Goal: Check status: Check status

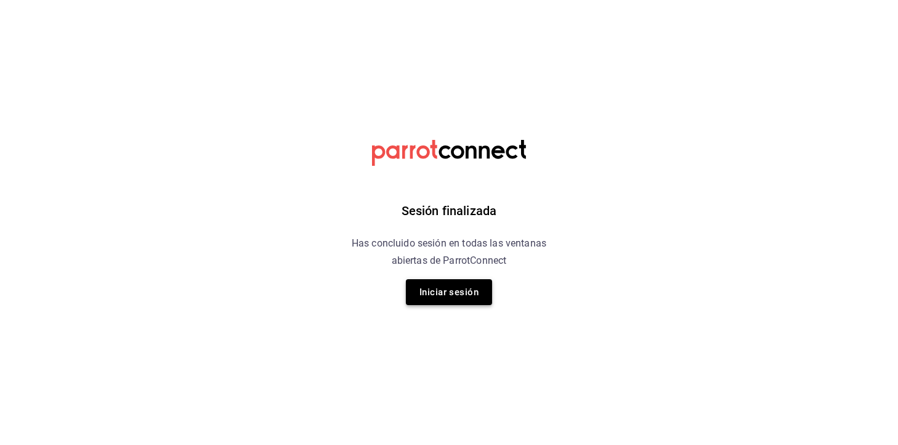
click at [466, 293] on button "Iniciar sesión" at bounding box center [449, 292] width 86 height 26
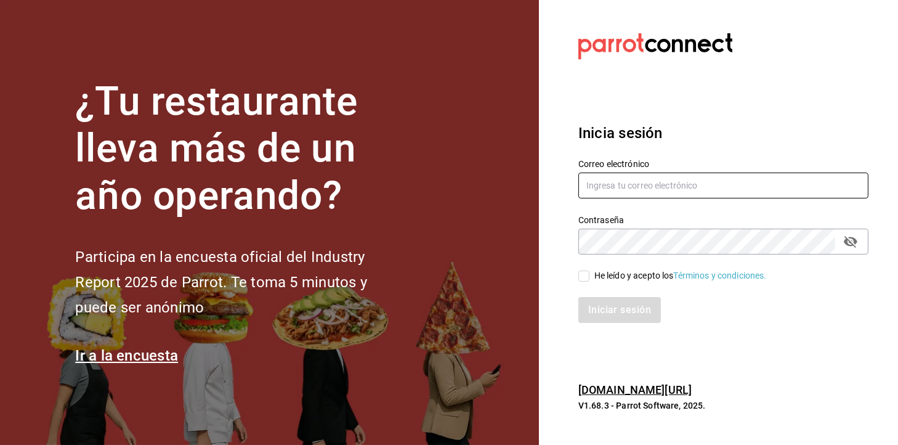
type input "administracion@eventoslienzocharronaucalpan.com"
click at [466, 293] on section "¿Tu restaurante lleva más de un año operando? Participa en la encuesta oficial …" at bounding box center [269, 222] width 539 height 445
click at [612, 274] on div "He leído y acepto los Términos y condiciones." at bounding box center [681, 275] width 173 height 13
click at [590, 274] on input "He leído y acepto los Términos y condiciones." at bounding box center [584, 275] width 11 height 11
checkbox input "true"
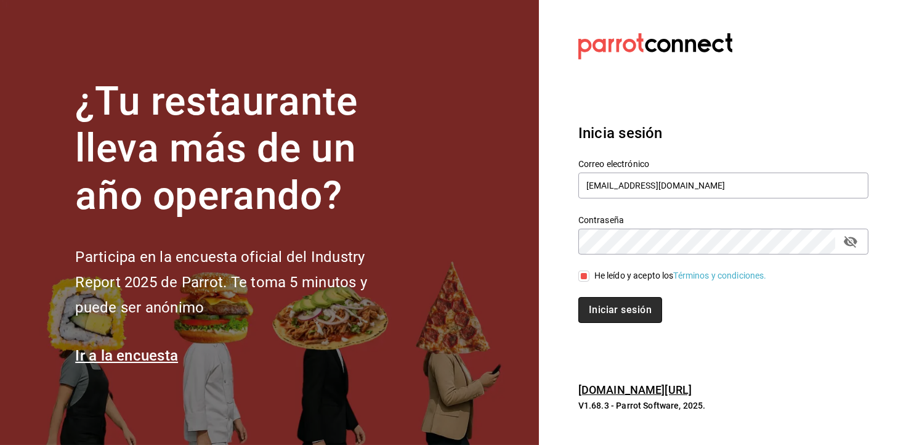
click at [598, 307] on button "Iniciar sesión" at bounding box center [621, 310] width 84 height 26
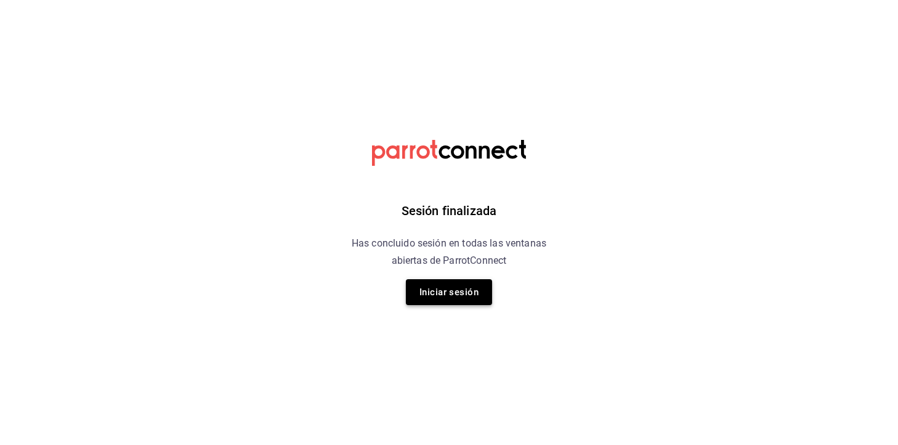
click at [456, 298] on button "Iniciar sesión" at bounding box center [449, 292] width 86 height 26
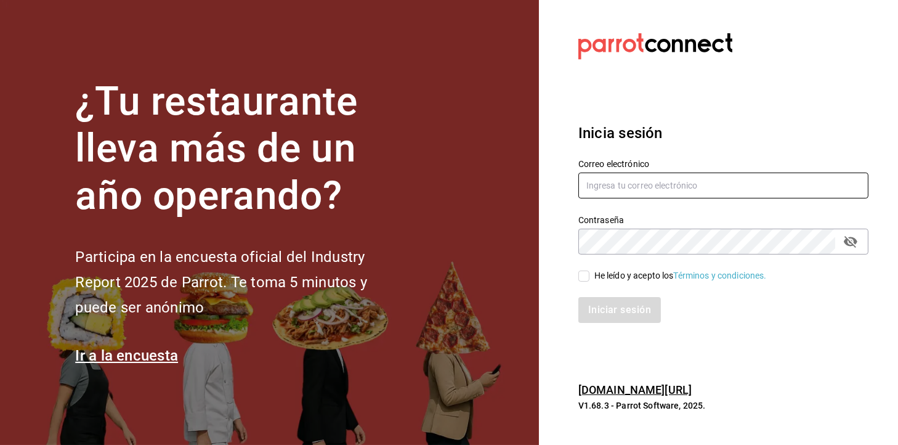
type input "administracion@eventoslienzocharronaucalpan.com"
click at [456, 298] on section "¿Tu restaurante lleva más de un año operando? Participa en la encuesta oficial …" at bounding box center [269, 222] width 539 height 445
click at [603, 279] on div "He leído y acepto los Términos y condiciones." at bounding box center [681, 275] width 173 height 13
click at [590, 279] on input "He leído y acepto los Términos y condiciones." at bounding box center [584, 275] width 11 height 11
checkbox input "true"
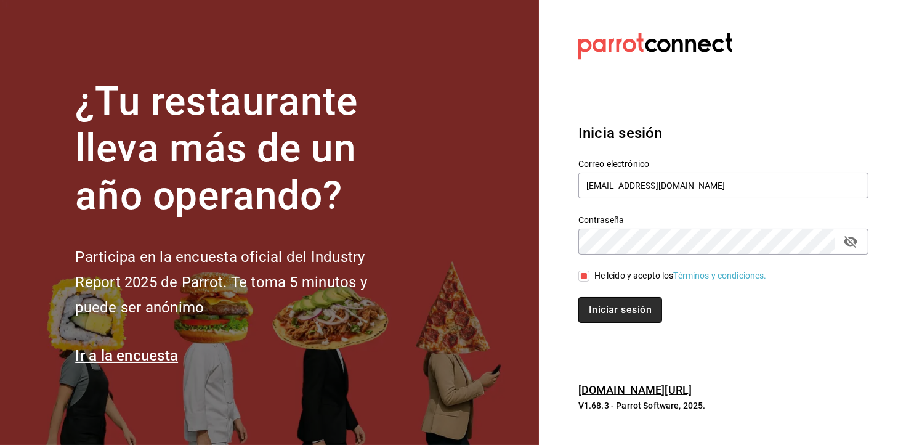
click at [606, 303] on button "Iniciar sesión" at bounding box center [621, 310] width 84 height 26
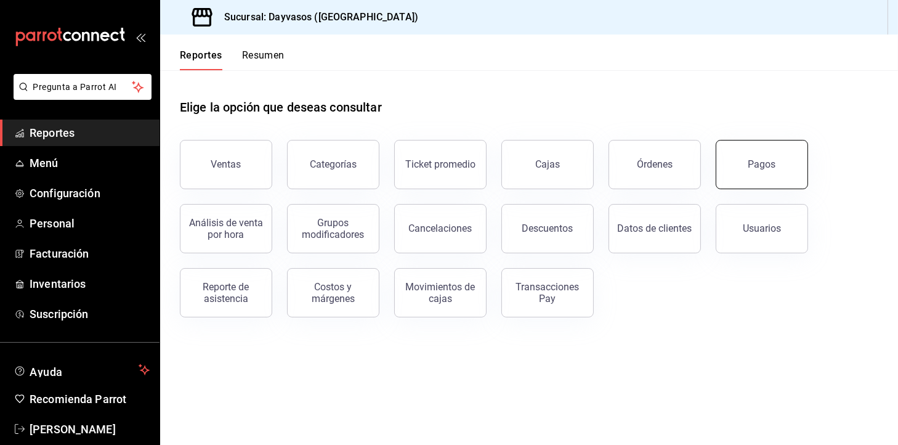
click at [787, 171] on button "Pagos" at bounding box center [762, 164] width 92 height 49
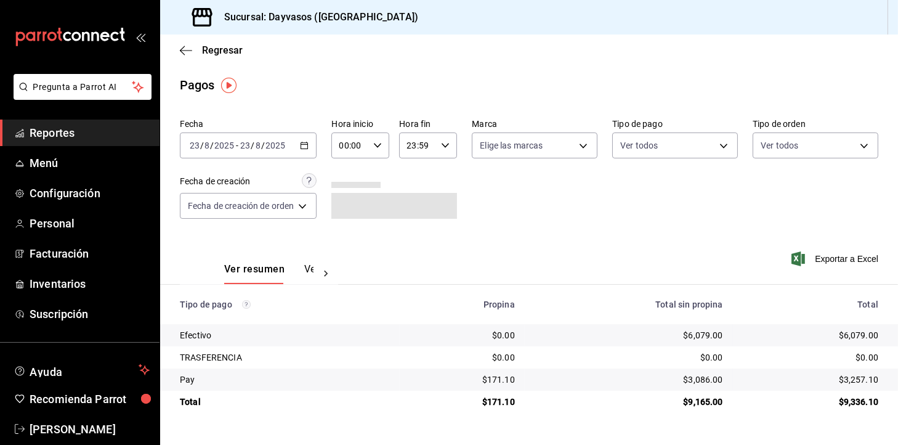
click at [301, 139] on div "2025-08-23 23 / 8 / 2025 - 2025-08-23 23 / 8 / 2025" at bounding box center [248, 145] width 137 height 26
click at [563, 259] on div "Ver resumen Ver pagos Exportar a Excel" at bounding box center [529, 266] width 738 height 65
click at [307, 145] on icon "button" at bounding box center [304, 145] width 9 height 9
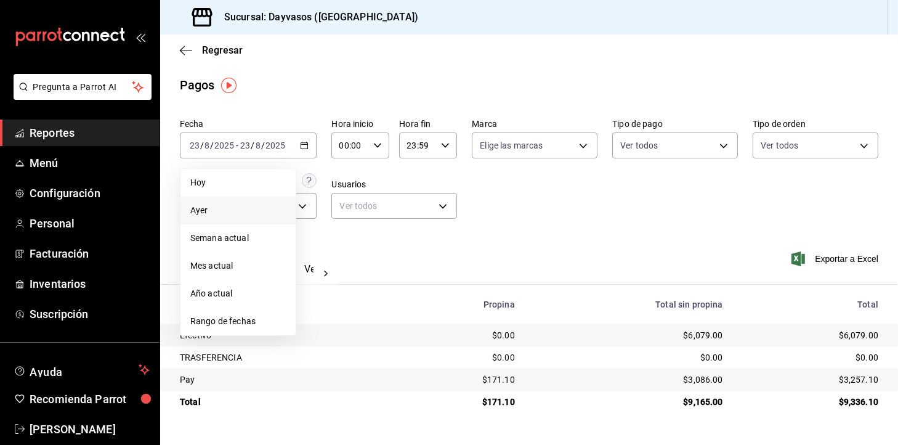
click at [245, 212] on span "Ayer" at bounding box center [238, 210] width 96 height 13
